Goal: Task Accomplishment & Management: Manage account settings

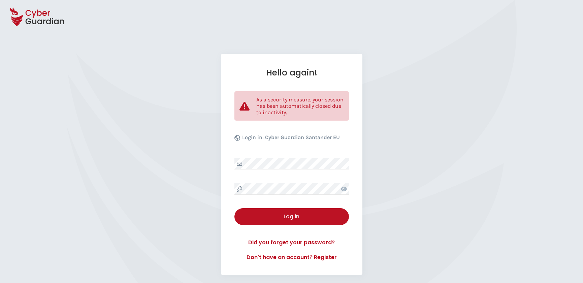
select select "English"
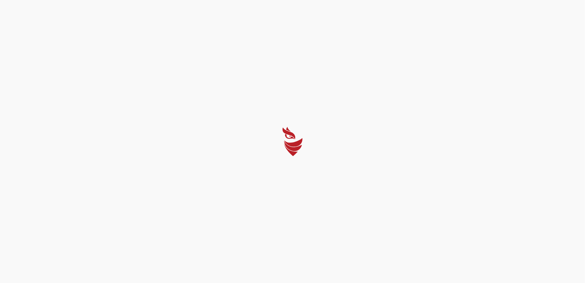
select select "English"
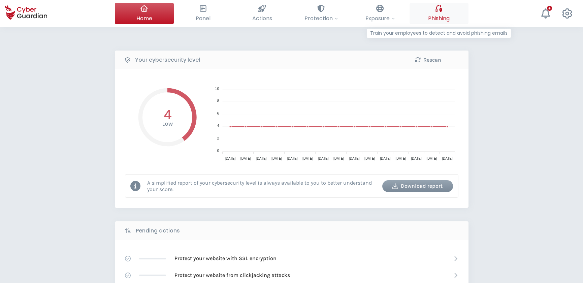
click at [439, 13] on div at bounding box center [438, 8] width 7 height 11
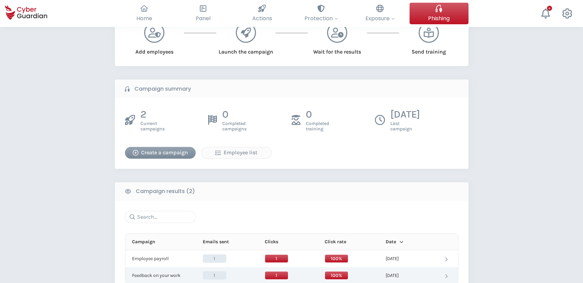
scroll to position [122, 0]
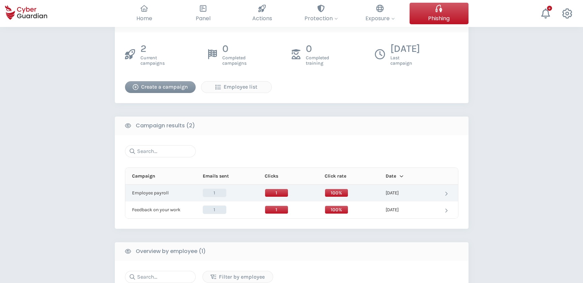
click at [203, 194] on span "1" at bounding box center [215, 192] width 24 height 8
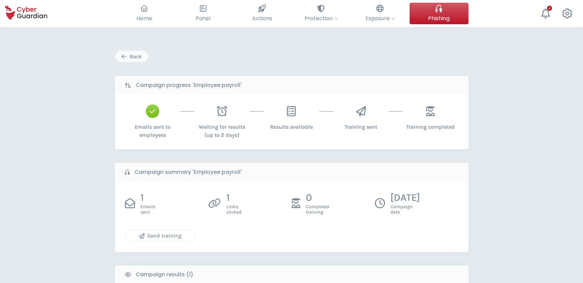
click at [169, 236] on div "Send training" at bounding box center [160, 236] width 60 height 8
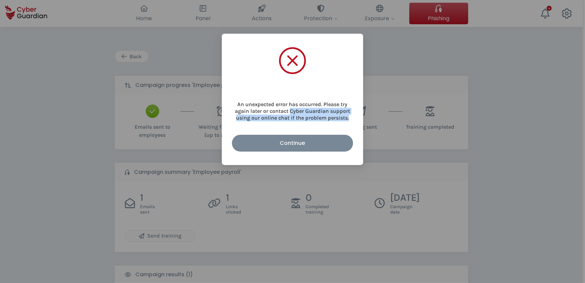
drag, startPoint x: 291, startPoint y: 107, endPoint x: 357, endPoint y: 120, distance: 67.1
click at [357, 120] on div "An unexpected error has occurred. Please try again later or contact Cyber Guard…" at bounding box center [292, 99] width 141 height 131
drag, startPoint x: 357, startPoint y: 120, endPoint x: 313, endPoint y: 142, distance: 49.4
click at [312, 142] on div "Continue" at bounding box center [292, 143] width 111 height 8
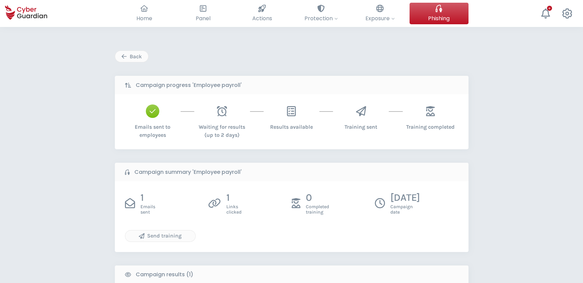
click at [477, 174] on div "Back Campaign progress 'Employee payroll' Emails sent to employees Waiting for …" at bounding box center [291, 253] width 583 height 452
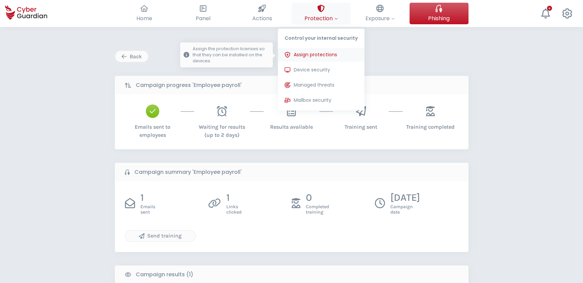
click at [327, 50] on button "Assign protections Assign the protection licenses so that they can be installed…" at bounding box center [321, 54] width 86 height 13
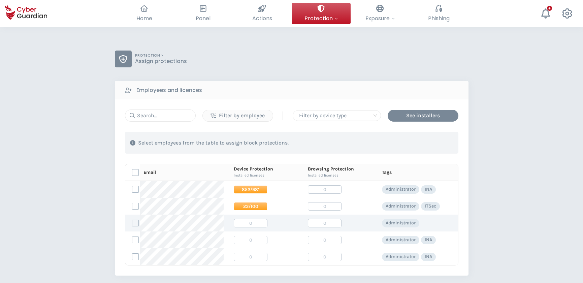
click at [242, 222] on span "0" at bounding box center [251, 223] width 34 height 8
click at [135, 222] on label at bounding box center [135, 222] width 7 height 7
click at [132, 222] on input "checkbox" at bounding box center [132, 223] width 0 height 6
click at [260, 226] on td "0" at bounding box center [260, 222] width 74 height 17
click at [240, 221] on span "0" at bounding box center [251, 223] width 34 height 8
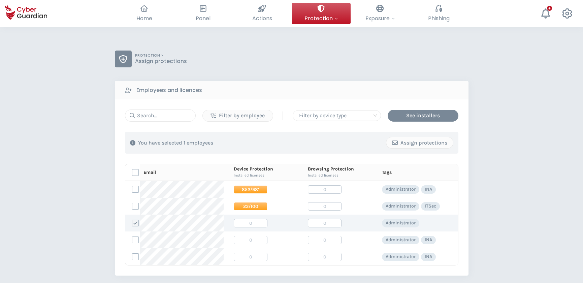
click at [136, 223] on icon at bounding box center [135, 222] width 5 height 5
click at [132, 223] on input "checkbox" at bounding box center [132, 223] width 0 height 6
click at [244, 204] on span "23/100" at bounding box center [251, 206] width 34 height 8
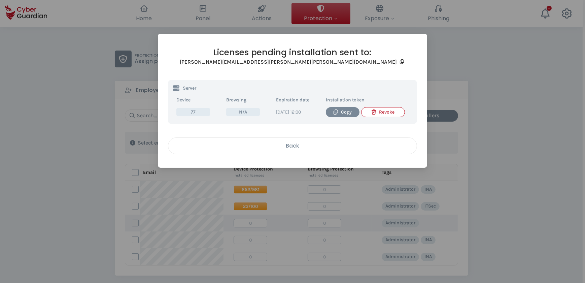
click at [294, 150] on button "Back" at bounding box center [292, 145] width 249 height 17
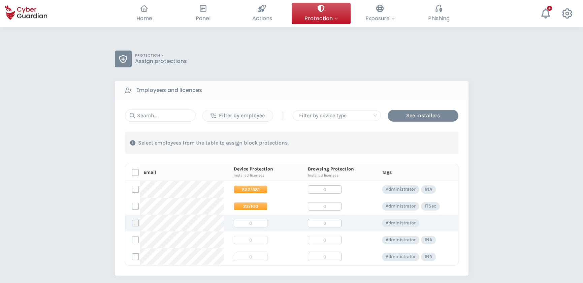
click at [485, 180] on div "PROTECTION > Assign protections Employees and licences Filter by employee | Fil…" at bounding box center [291, 223] width 583 height 392
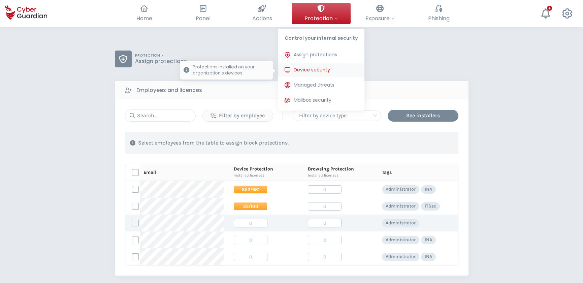
click at [327, 73] on span "Device security" at bounding box center [311, 69] width 36 height 7
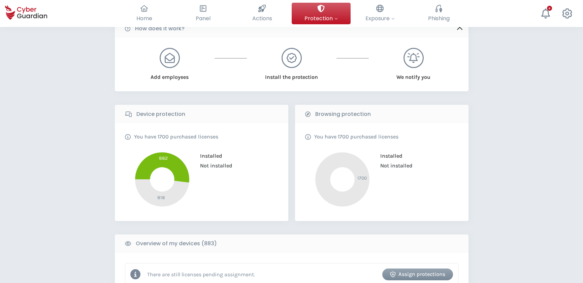
scroll to position [153, 0]
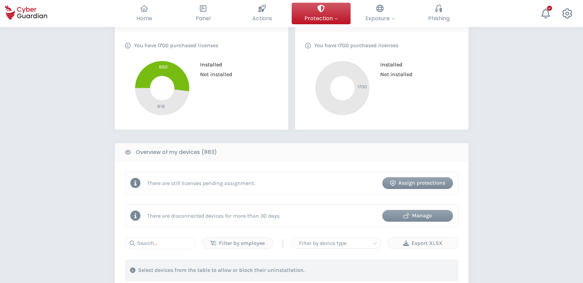
click at [422, 213] on div "Manage" at bounding box center [417, 215] width 61 height 8
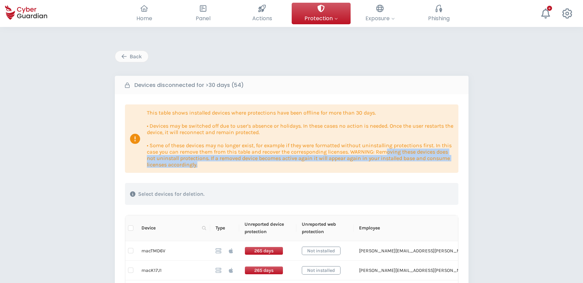
drag, startPoint x: 387, startPoint y: 148, endPoint x: 420, endPoint y: 176, distance: 43.0
click at [256, 167] on p "• Some of these devices may no longer exist, for example if they were formatted…" at bounding box center [300, 155] width 306 height 26
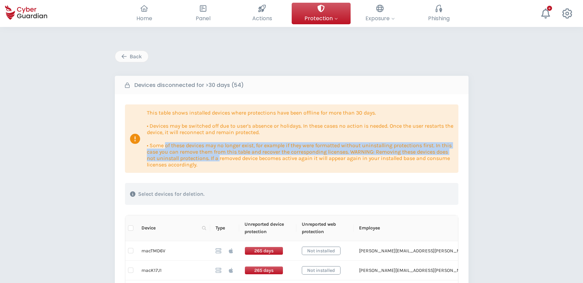
drag, startPoint x: 218, startPoint y: 160, endPoint x: 166, endPoint y: 148, distance: 54.3
click at [166, 148] on p "• Some of these devices may no longer exist, for example if they were formatted…" at bounding box center [300, 155] width 306 height 26
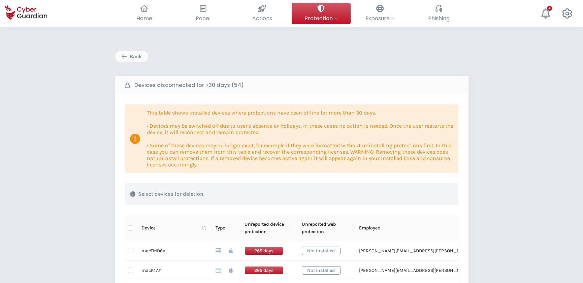
click at [269, 168] on div "This table shows installed devices where protections have been offline for more…" at bounding box center [291, 138] width 333 height 68
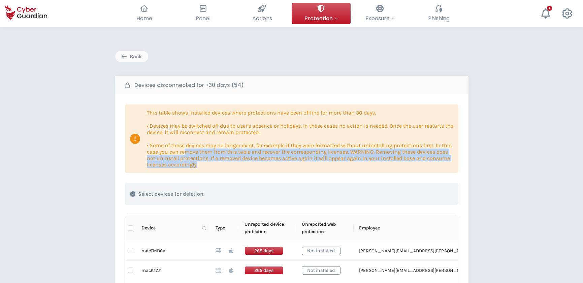
drag, startPoint x: 219, startPoint y: 162, endPoint x: 184, endPoint y: 148, distance: 37.4
click at [184, 148] on p "• Some of these devices may no longer exist, for example if they were formatted…" at bounding box center [300, 155] width 306 height 26
drag, startPoint x: 184, startPoint y: 148, endPoint x: 305, endPoint y: 169, distance: 122.3
click at [305, 169] on div "This table shows installed devices where protections have been offline for more…" at bounding box center [291, 138] width 333 height 68
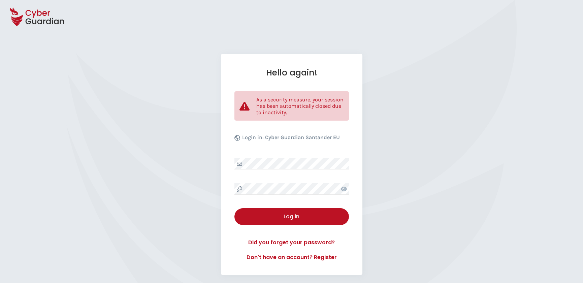
select select "English"
